Goal: Transaction & Acquisition: Book appointment/travel/reservation

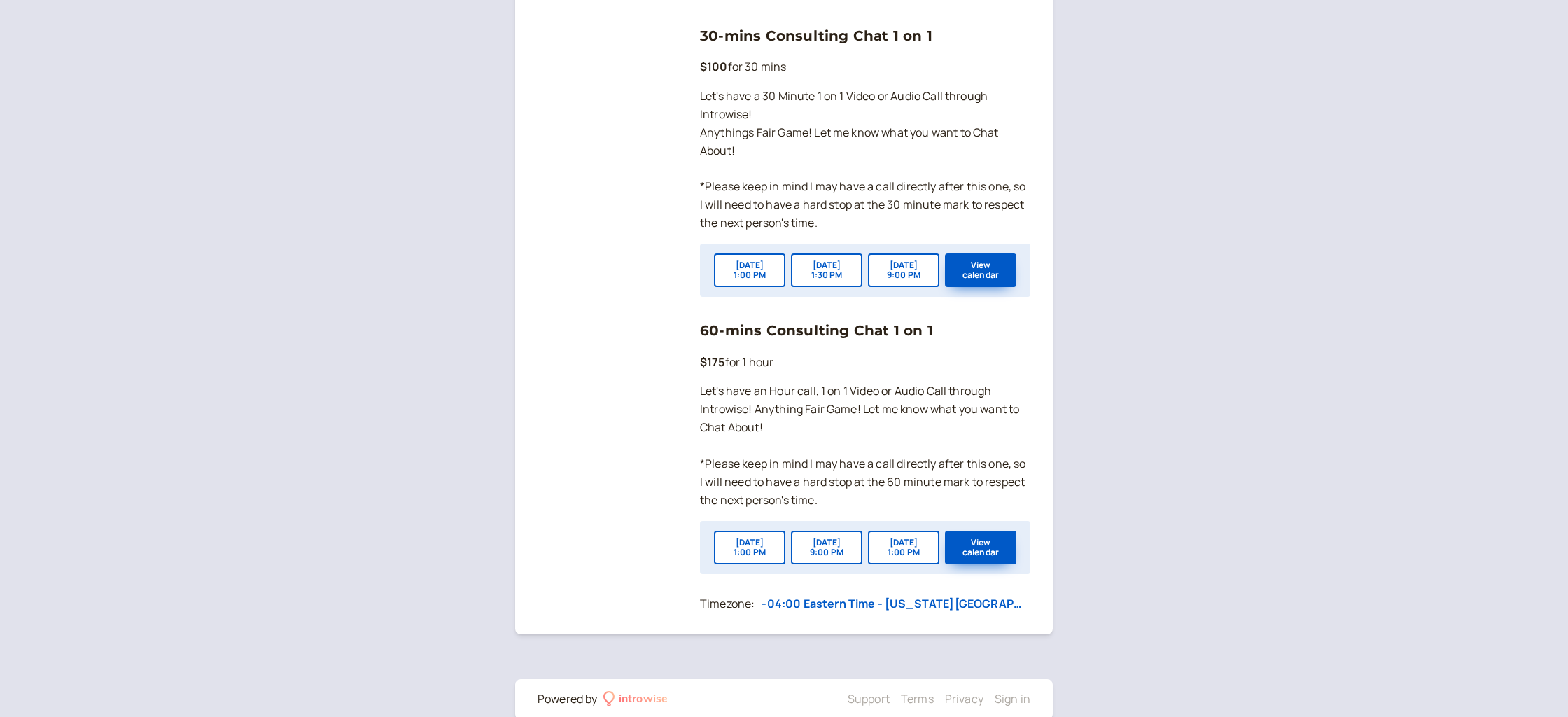
scroll to position [1101, 0]
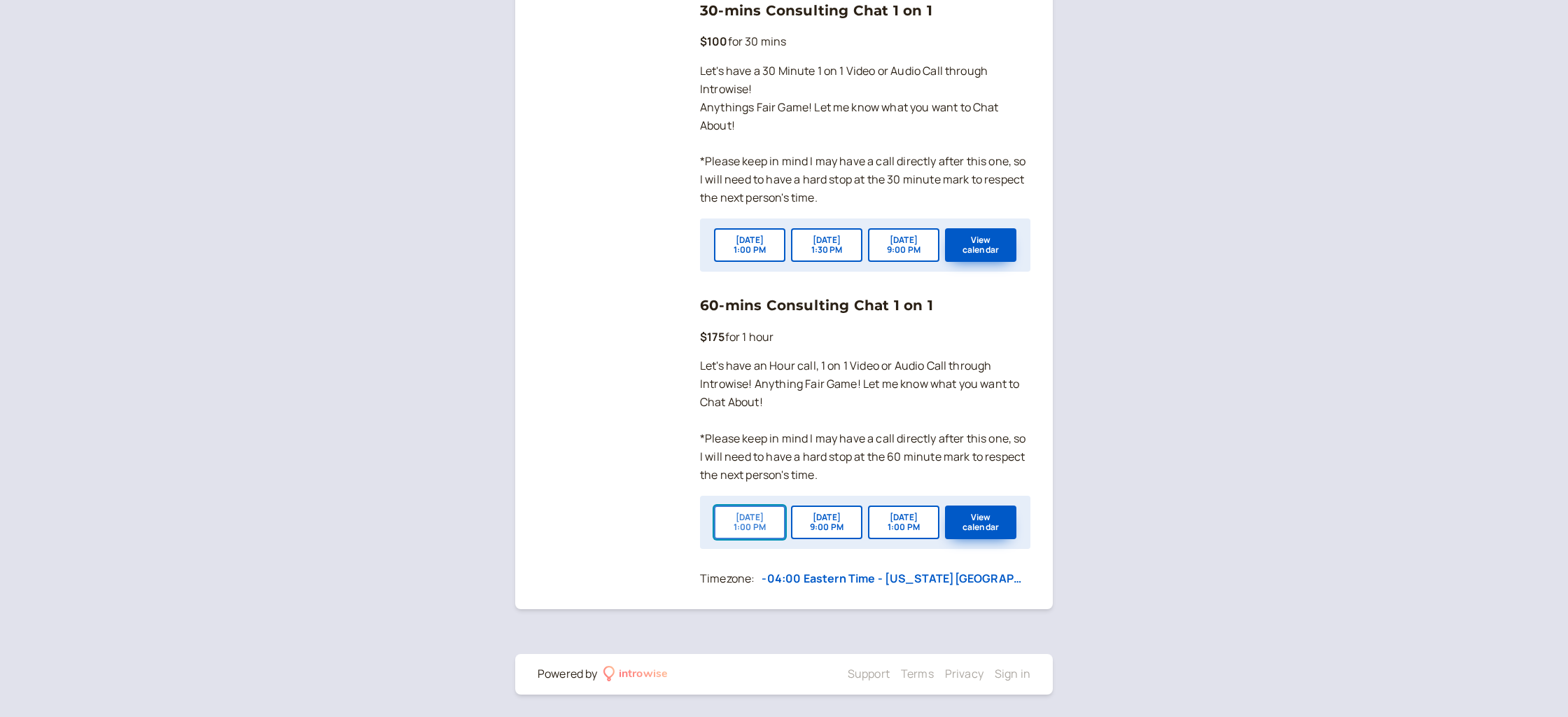
click at [750, 520] on button "[DATE] 1:00 PM" at bounding box center [749, 522] width 72 height 34
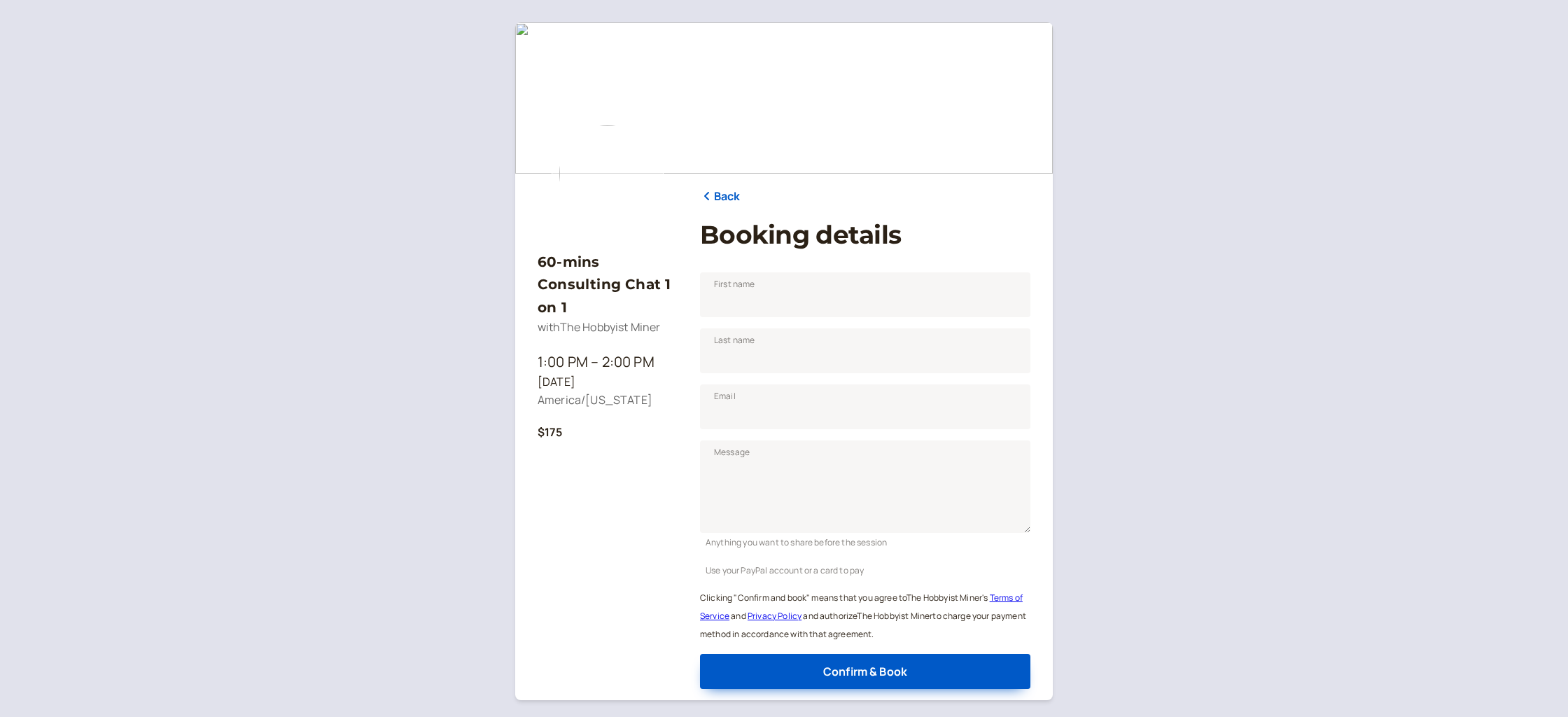
scroll to position [91, 0]
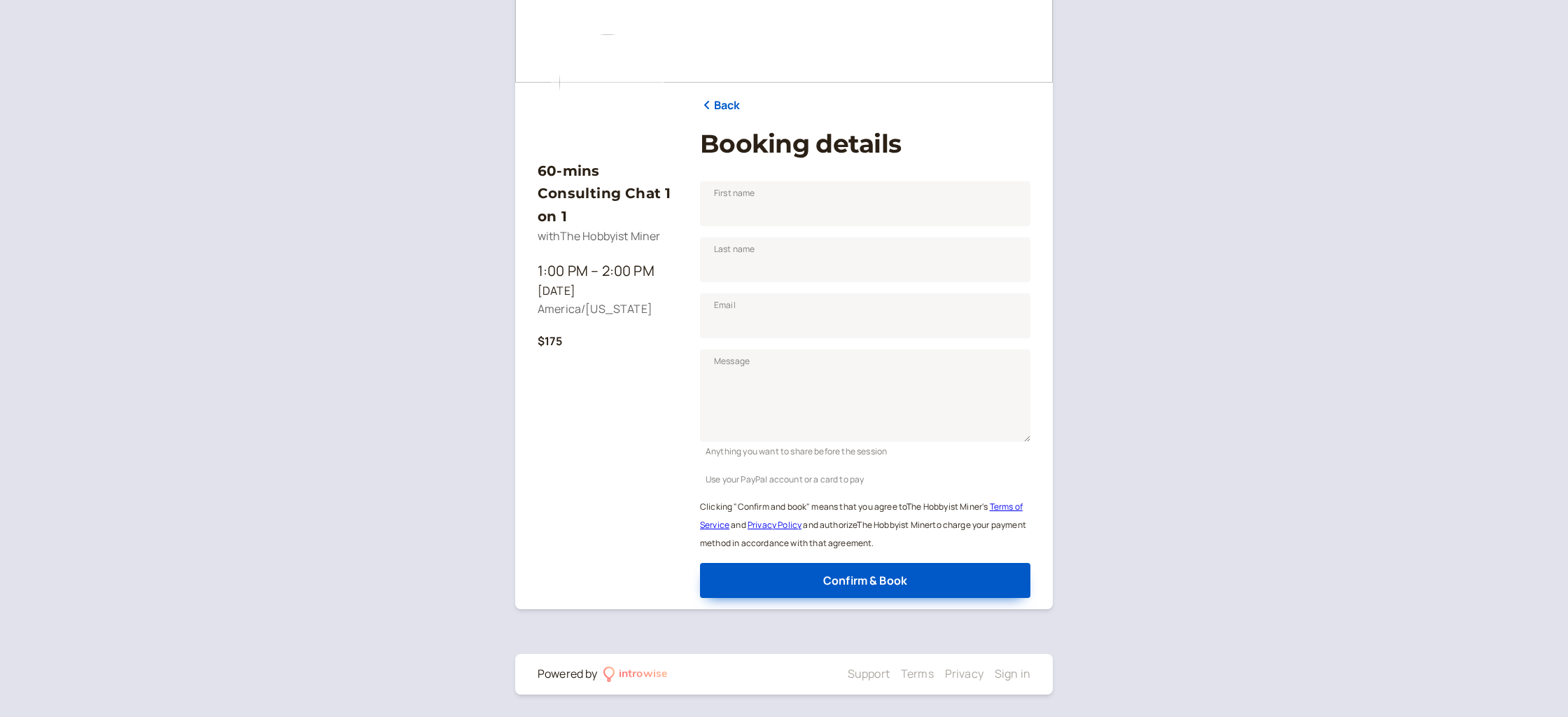
scroll to position [1101, 0]
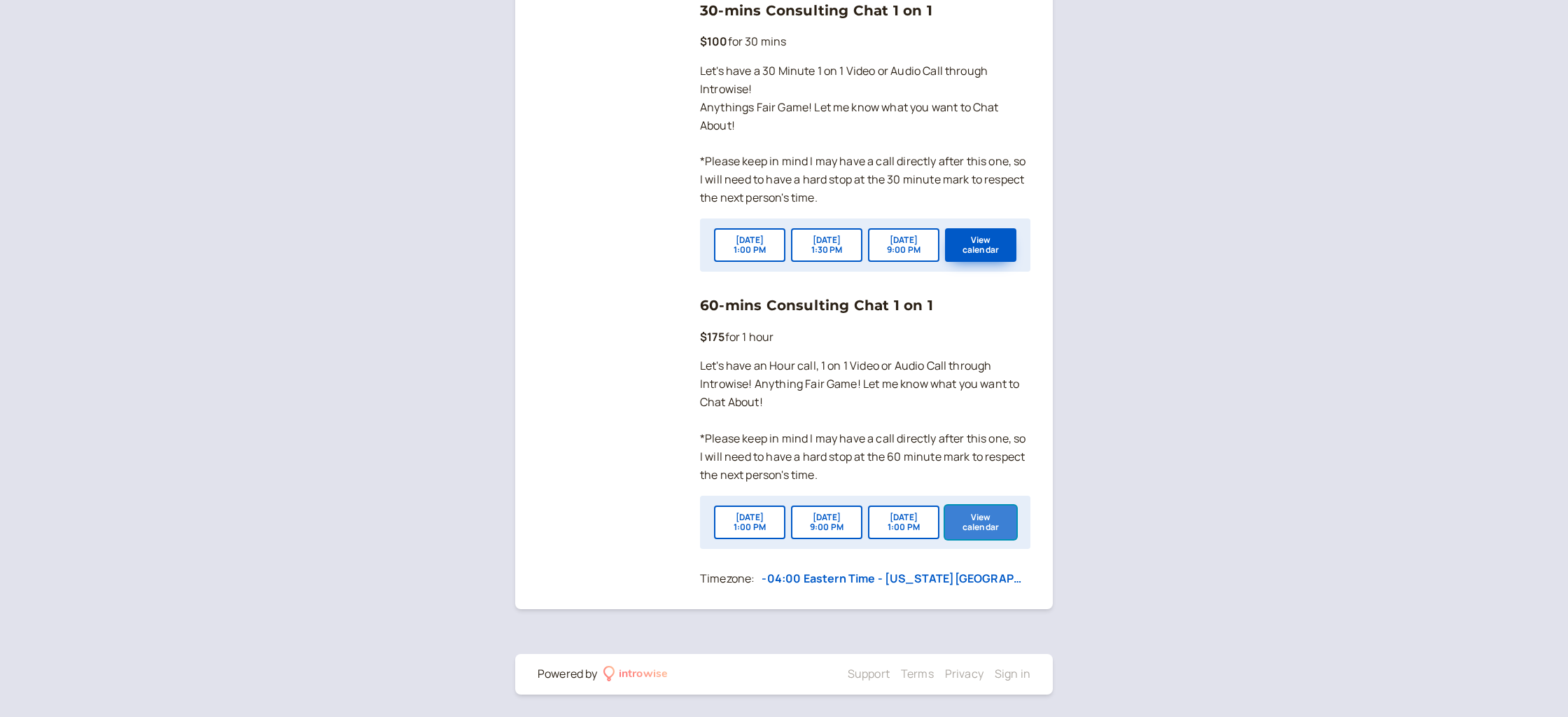
click at [963, 516] on button "View calendar" at bounding box center [981, 522] width 72 height 34
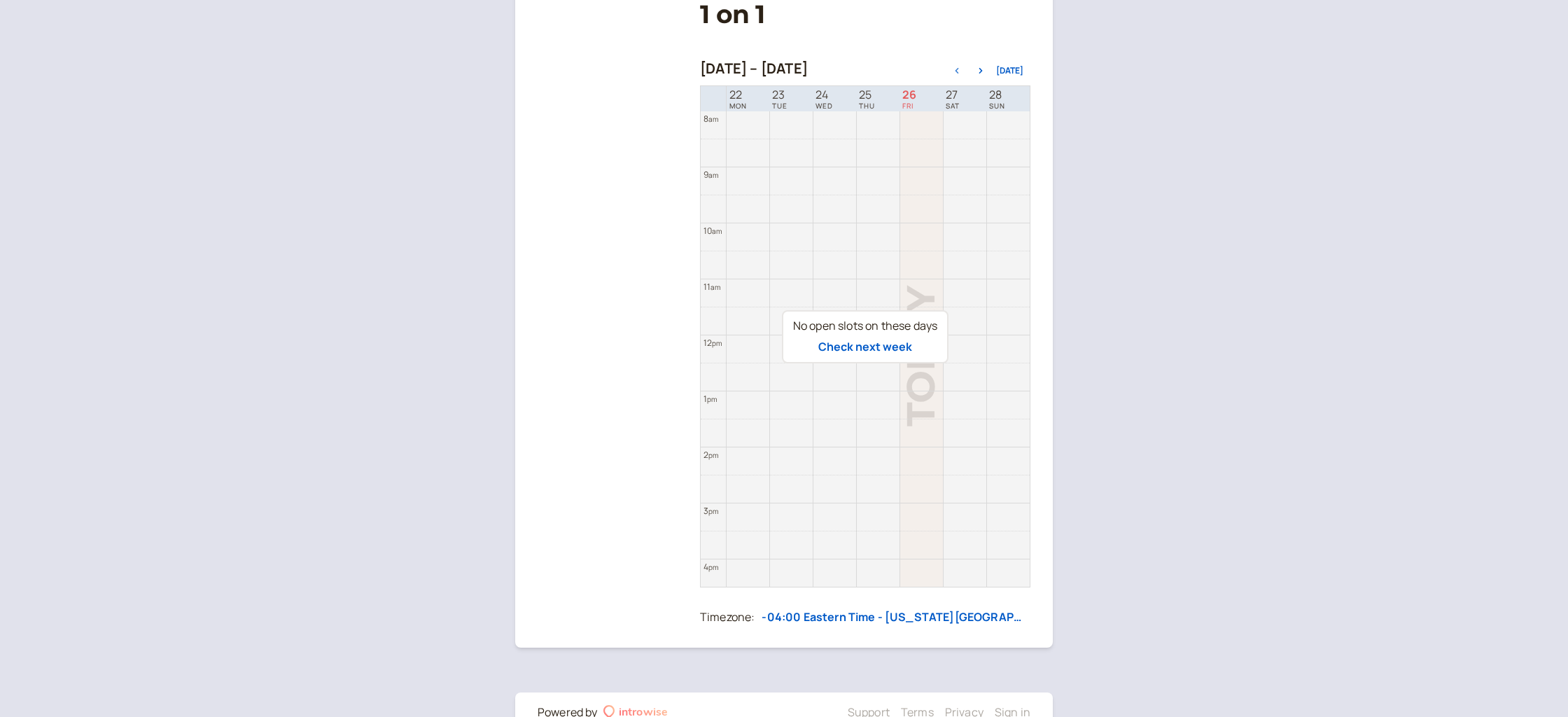
scroll to position [289, 0]
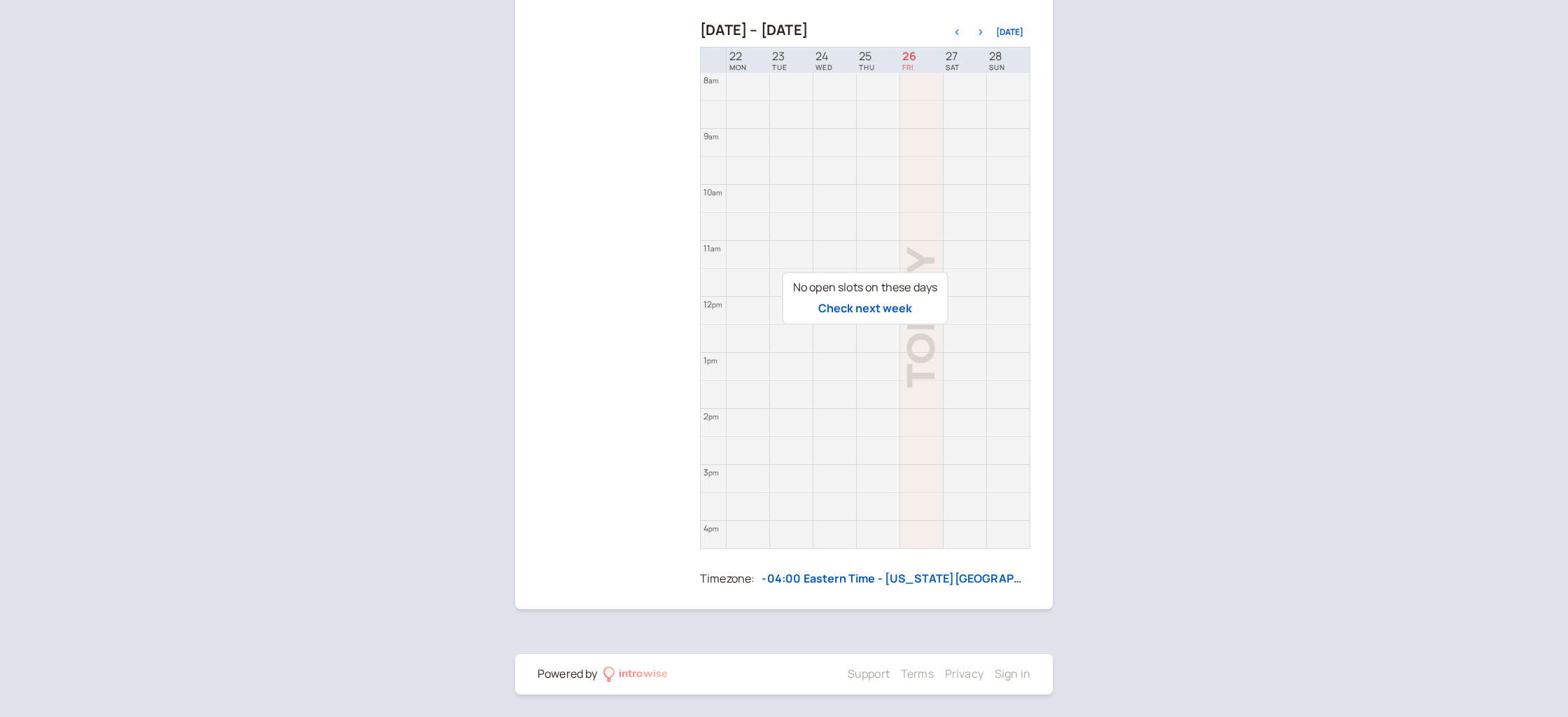
click at [987, 33] on icon "button" at bounding box center [980, 32] width 17 height 5
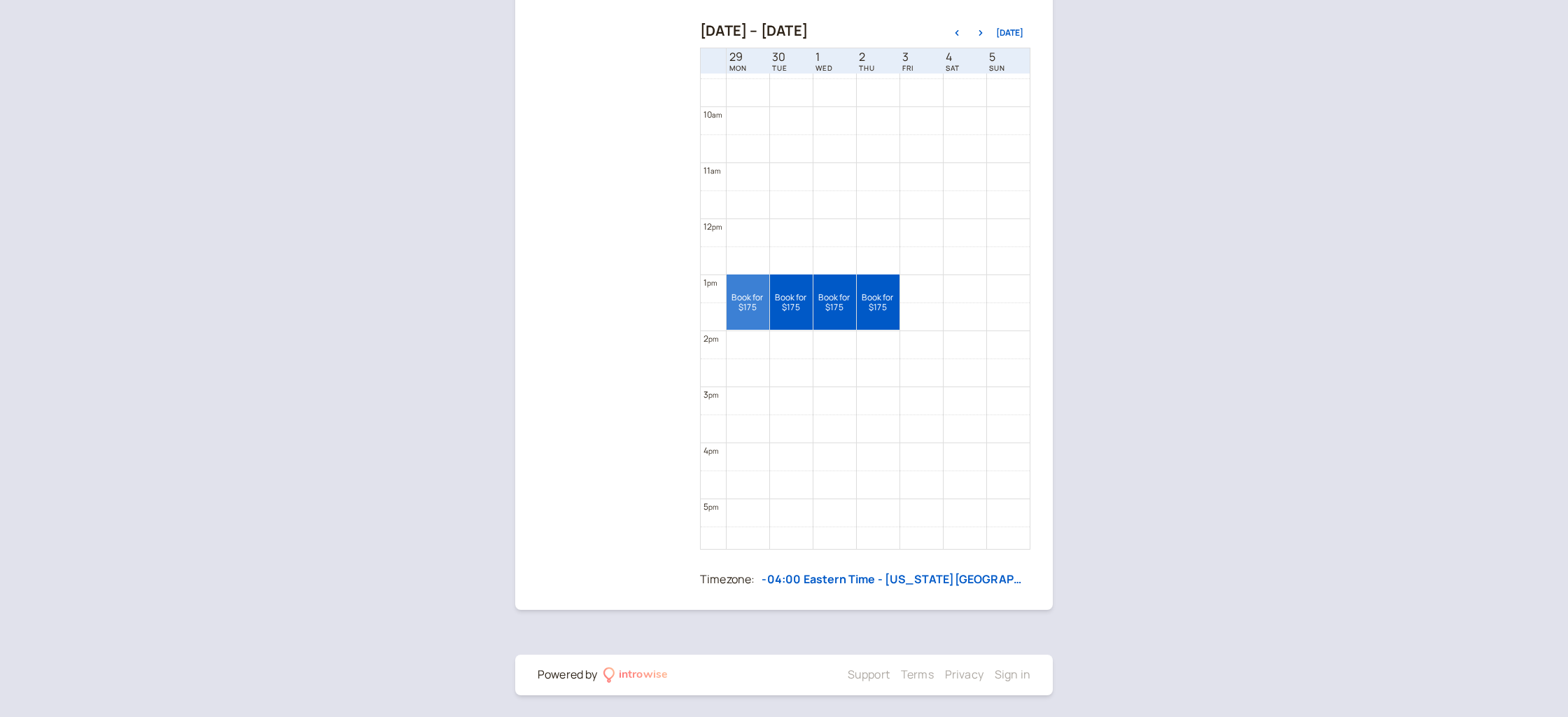
scroll to position [502, 0]
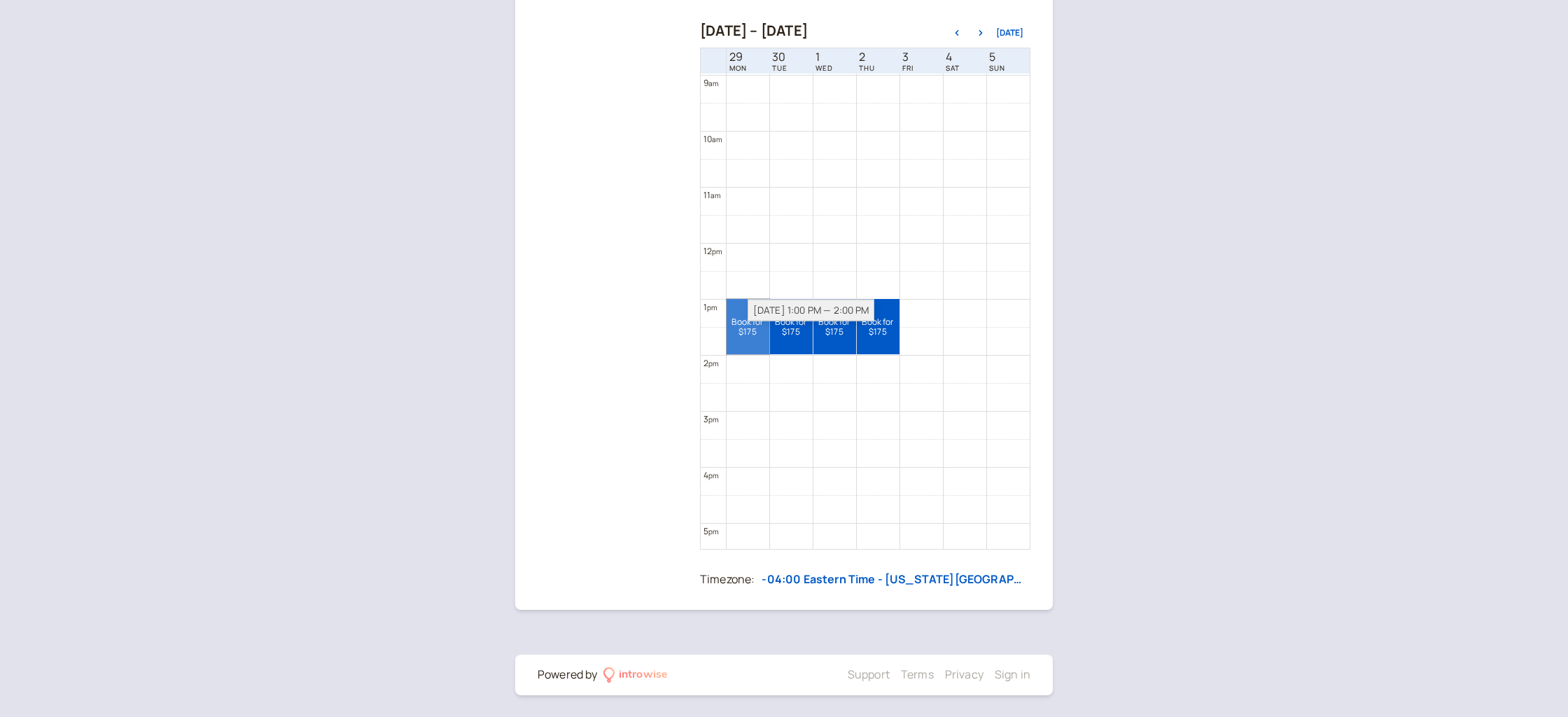
click at [744, 326] on link "Book for $175 $175" at bounding box center [748, 326] width 43 height 55
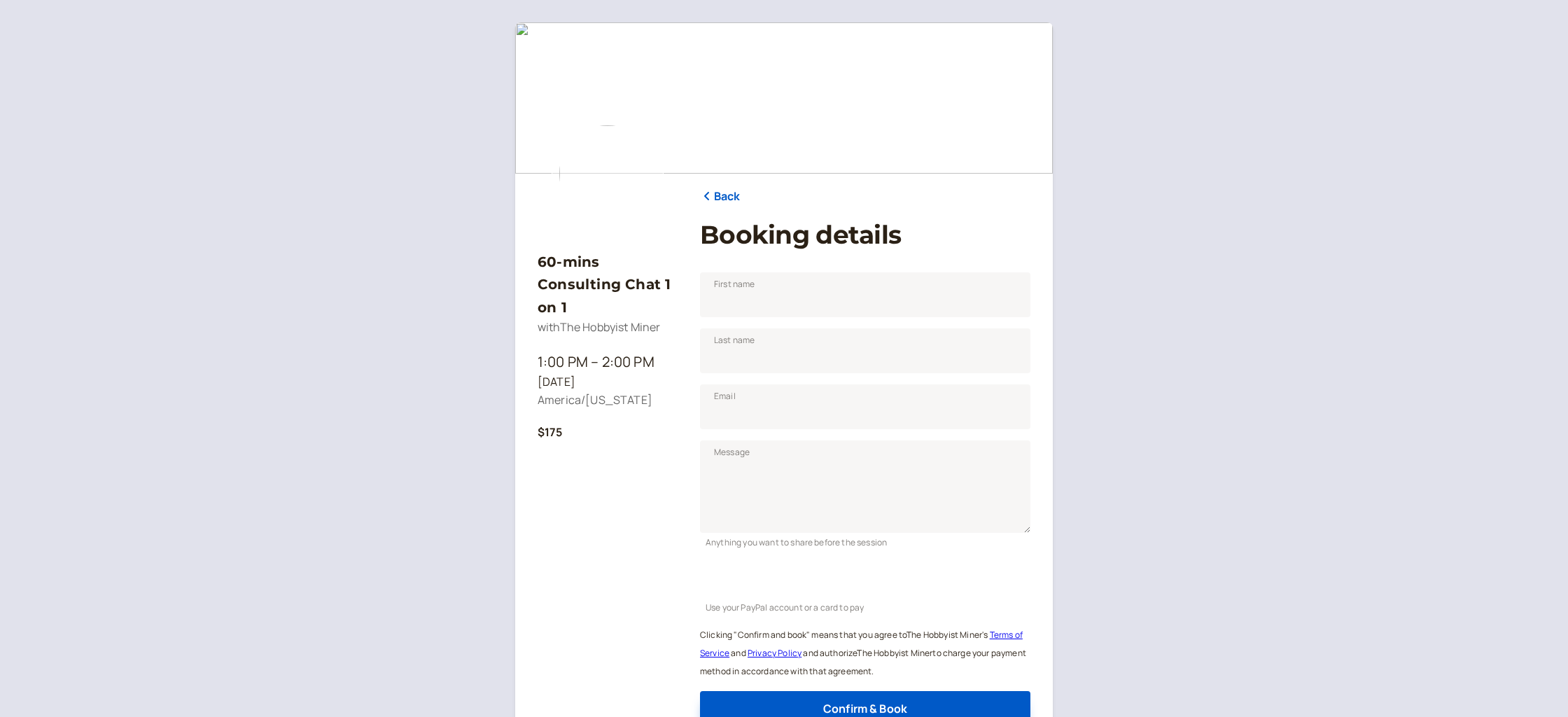
scroll to position [91, 0]
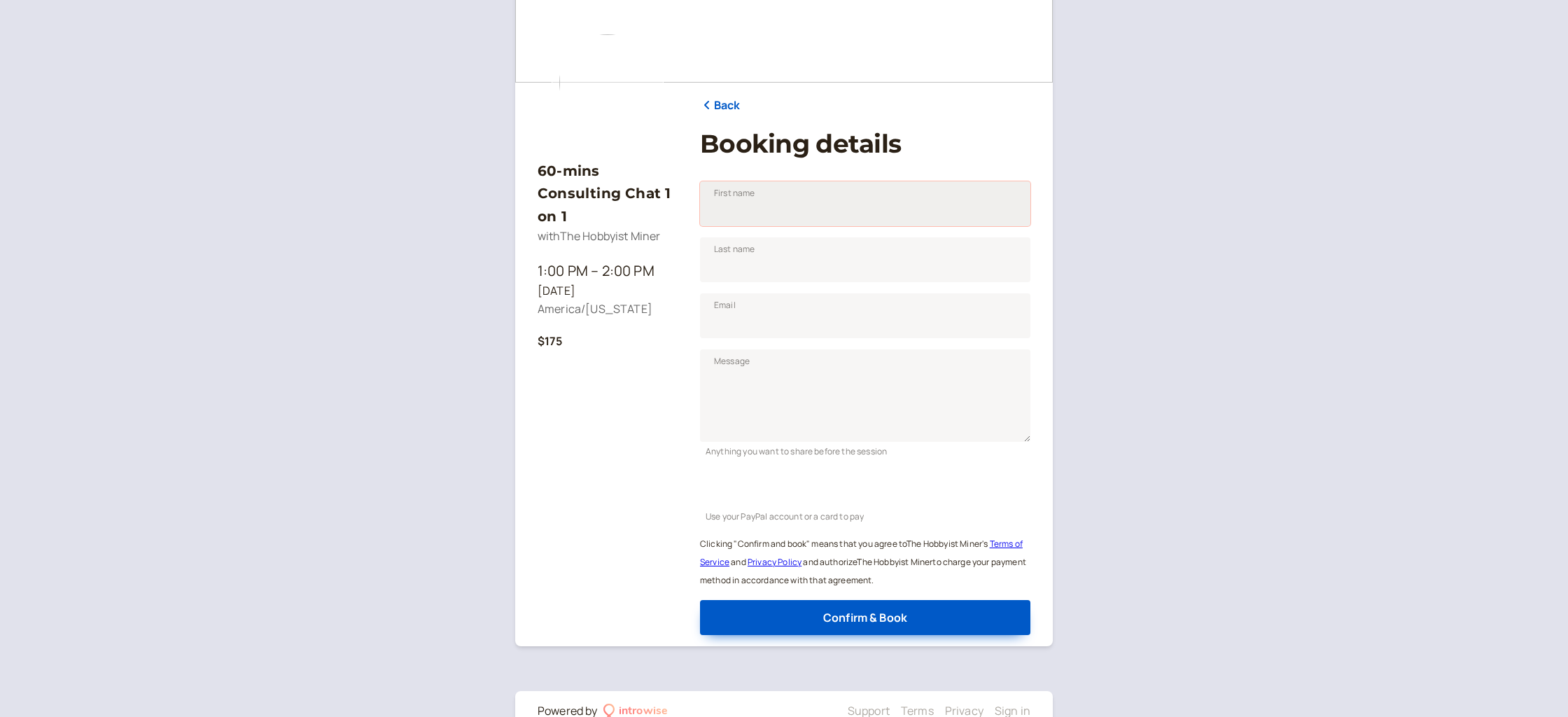
click at [739, 208] on input "First name" at bounding box center [864, 204] width 330 height 45
type input "[PERSON_NAME]"
type input "Joy"
type input "[EMAIL_ADDRESS][DOMAIN_NAME]"
click at [797, 372] on textarea "Message" at bounding box center [864, 395] width 330 height 92
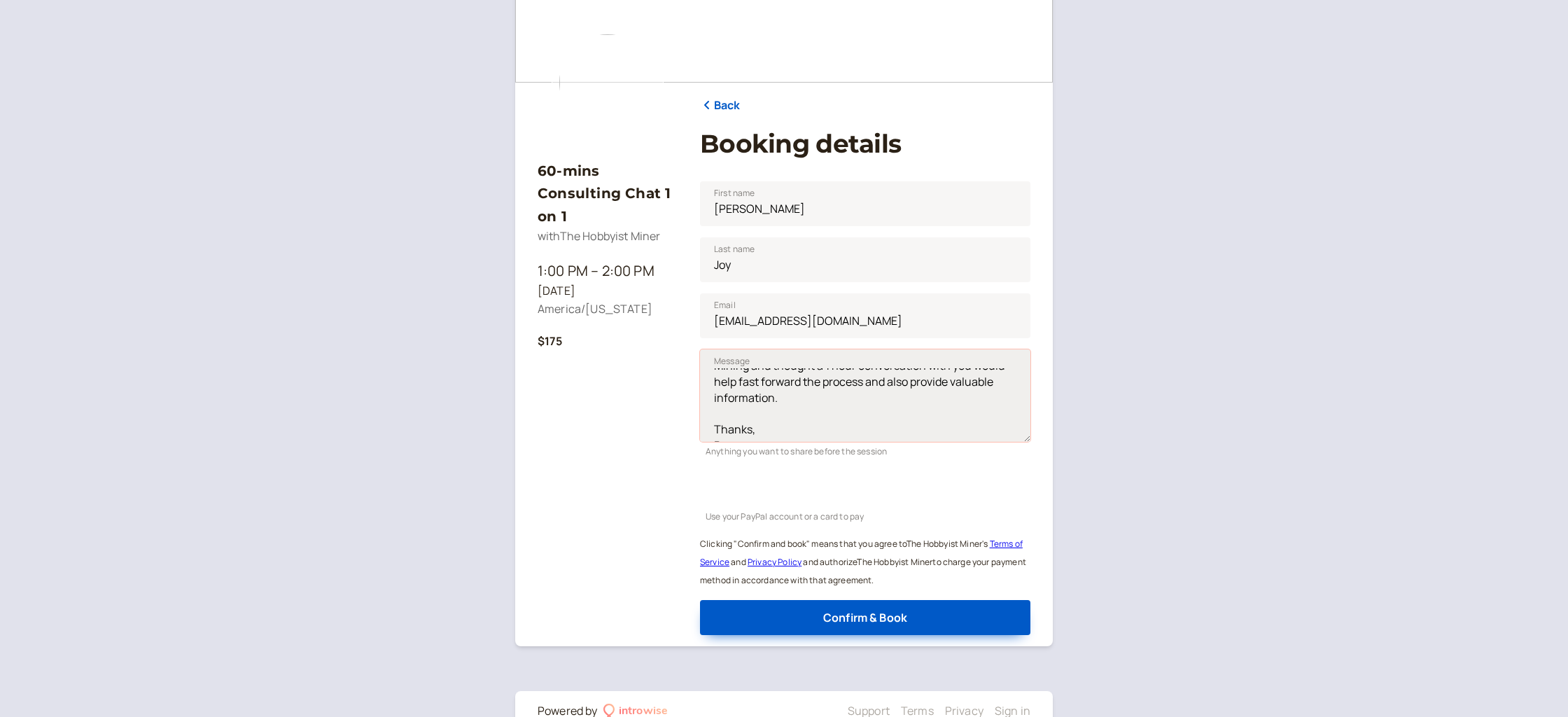
scroll to position [43, 0]
click at [798, 390] on textarea "Hello! I am interested in getting my feet wet with Crypto Mining and thought a …" at bounding box center [864, 395] width 330 height 92
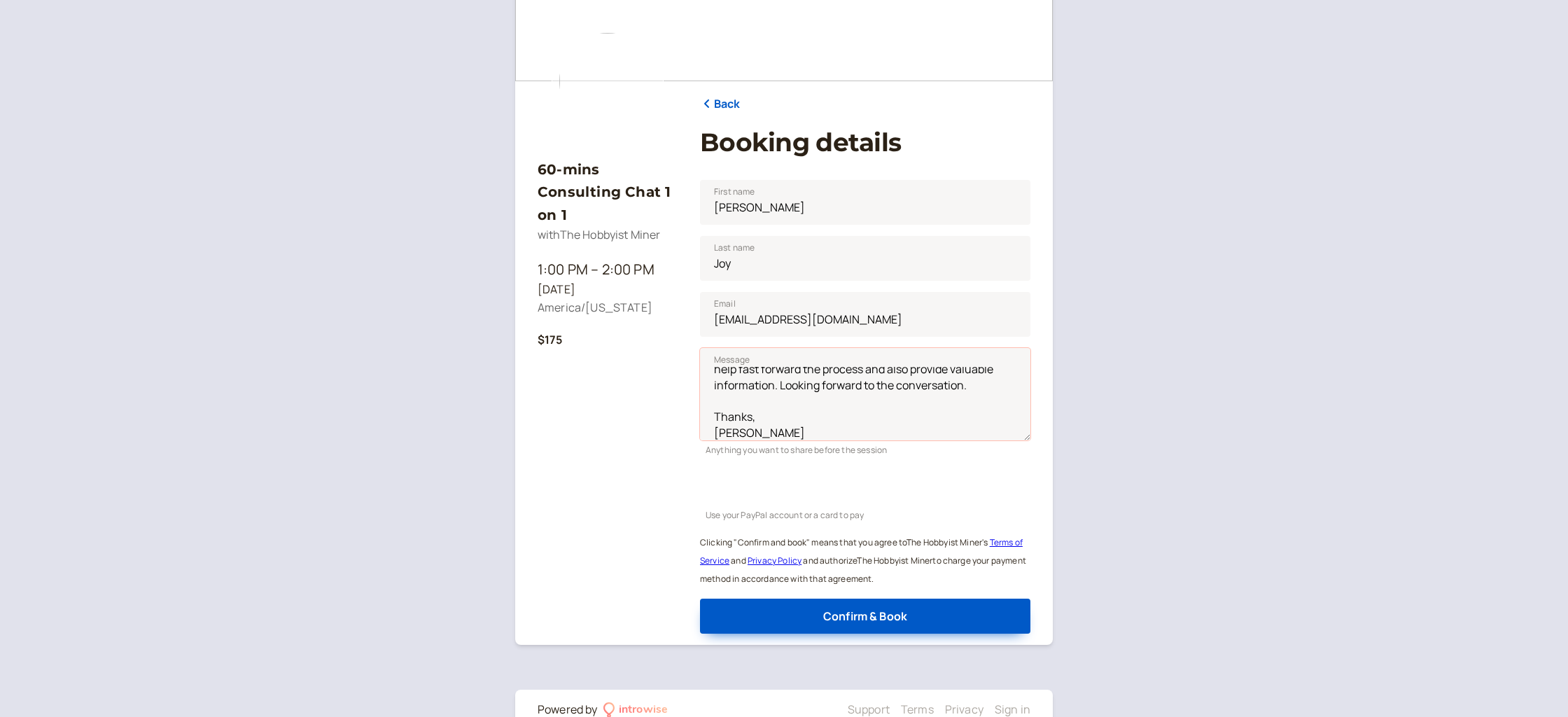
type textarea "Hello! I am interested in getting my feet wet with Crypto Mining and thought a …"
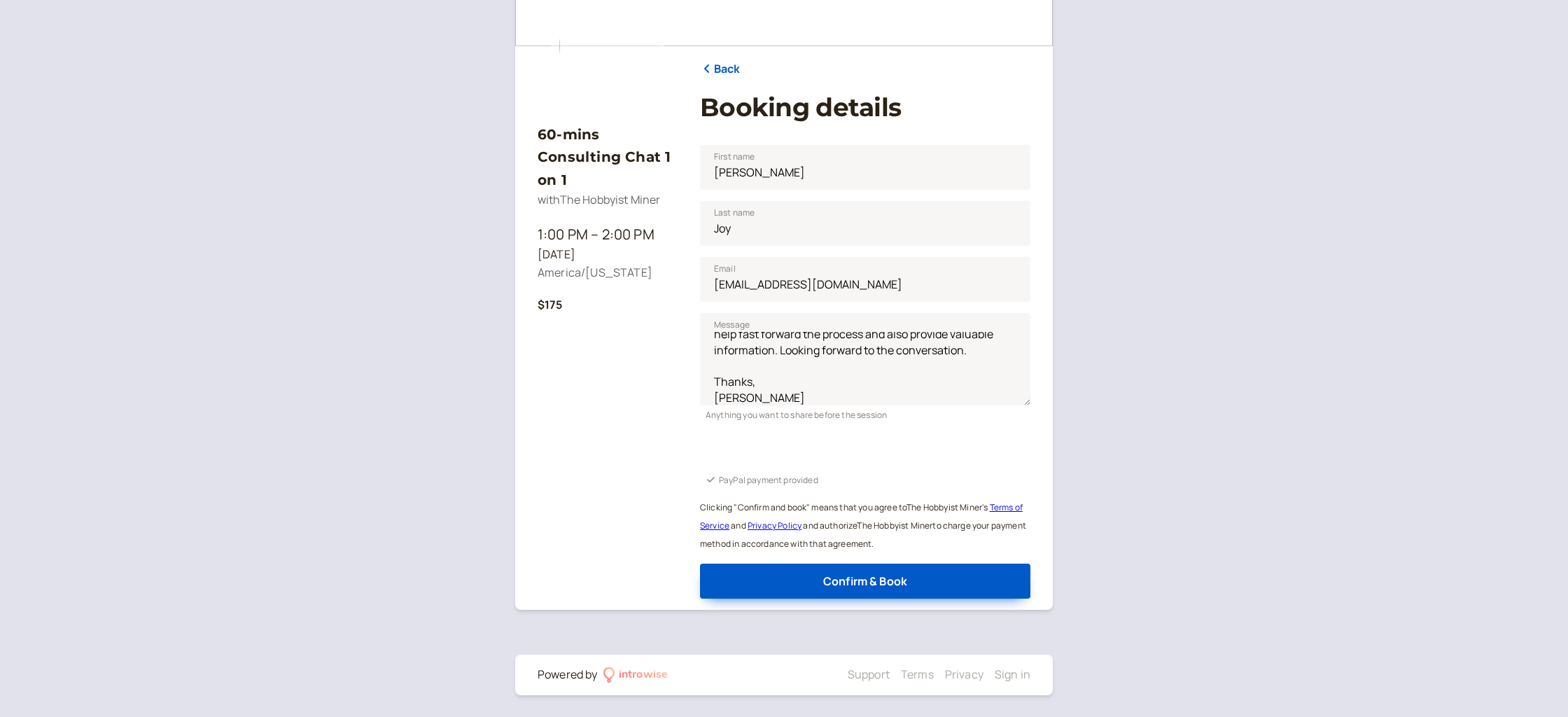
scroll to position [124, 0]
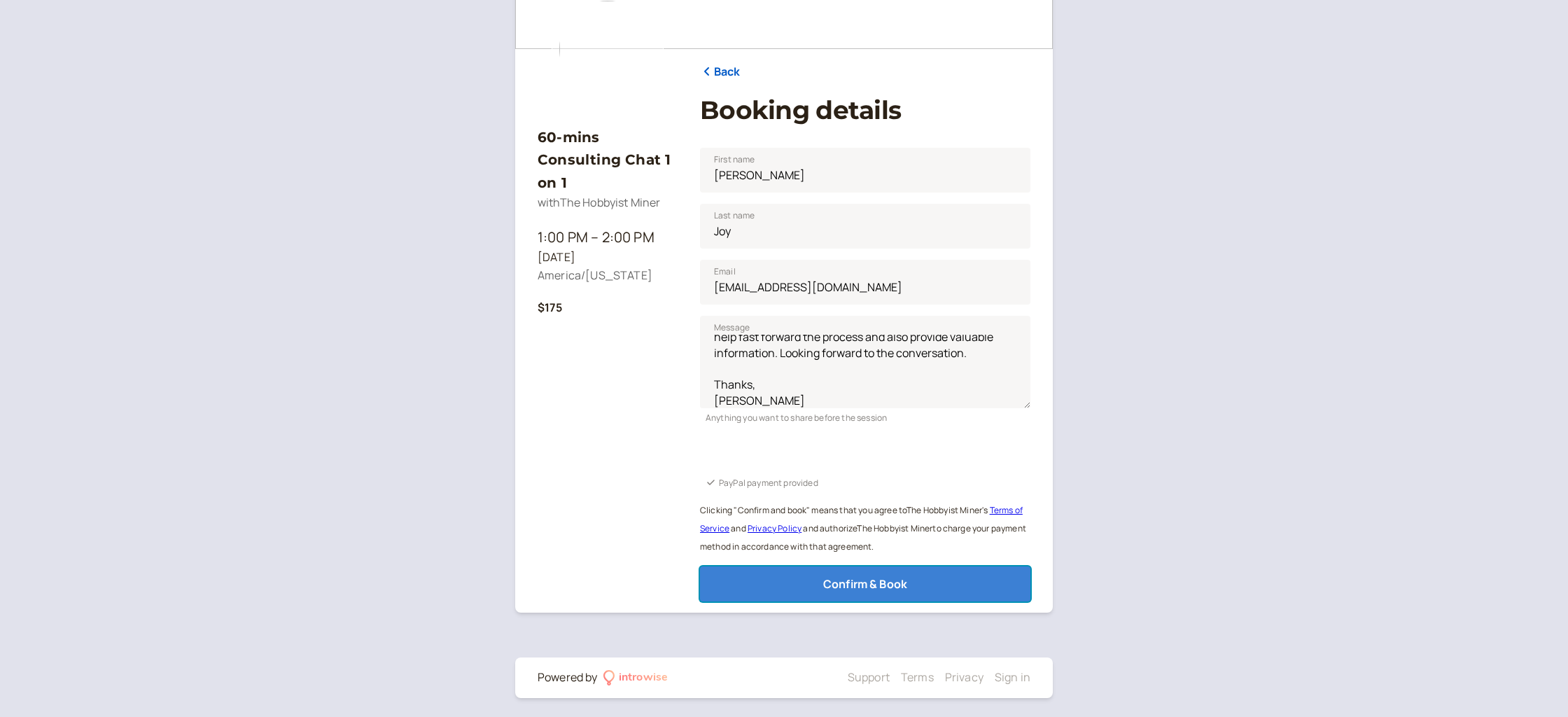
click at [864, 585] on span "Confirm & Book" at bounding box center [865, 583] width 84 height 15
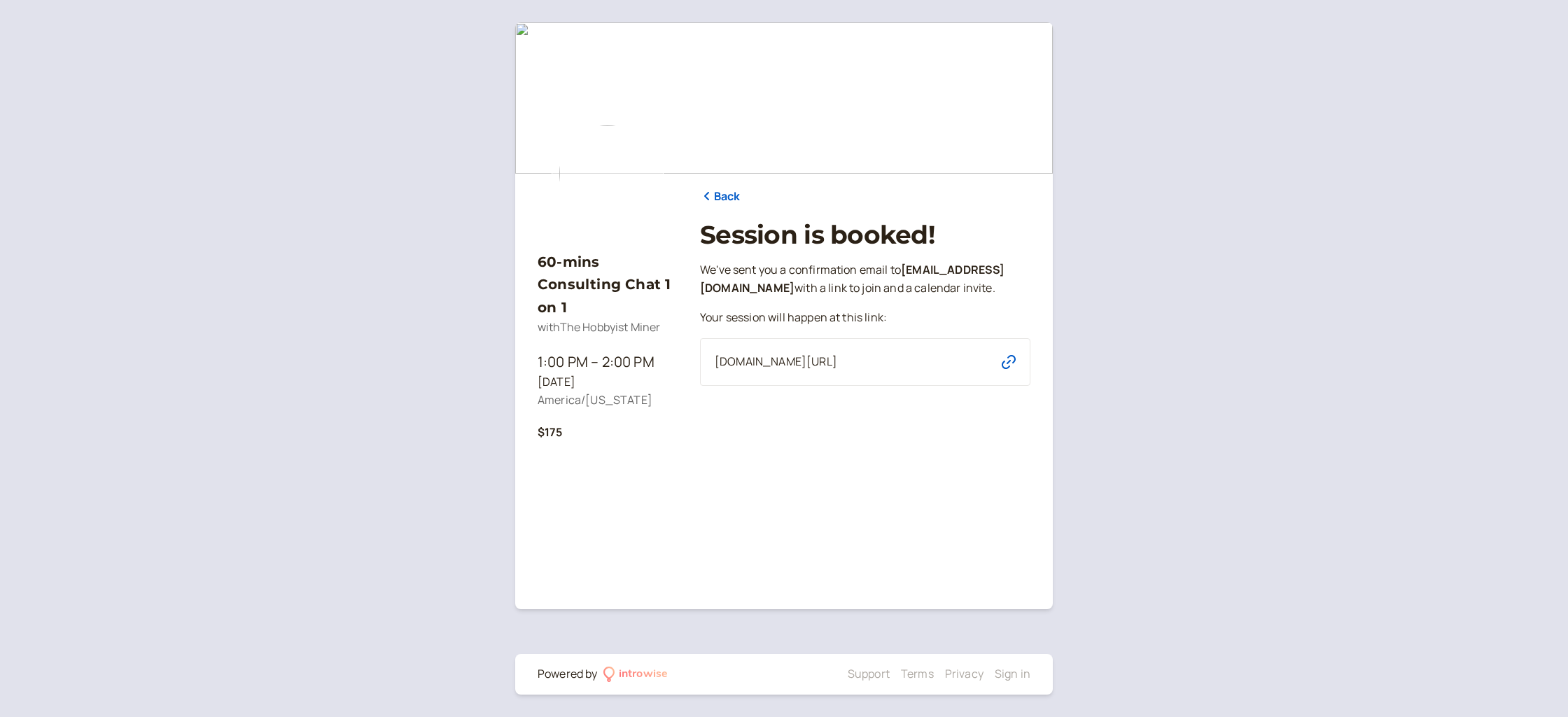
scroll to position [0, 0]
click at [1005, 362] on icon "button" at bounding box center [1008, 362] width 14 height 14
